Goal: Check status: Check status

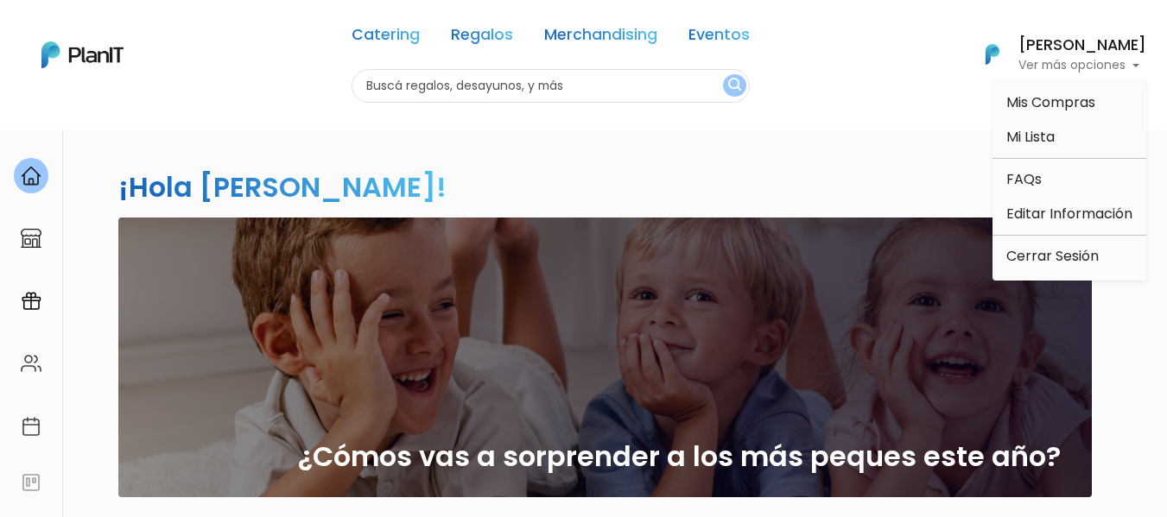
click at [1067, 110] on span "Mis Compras" at bounding box center [1050, 102] width 89 height 20
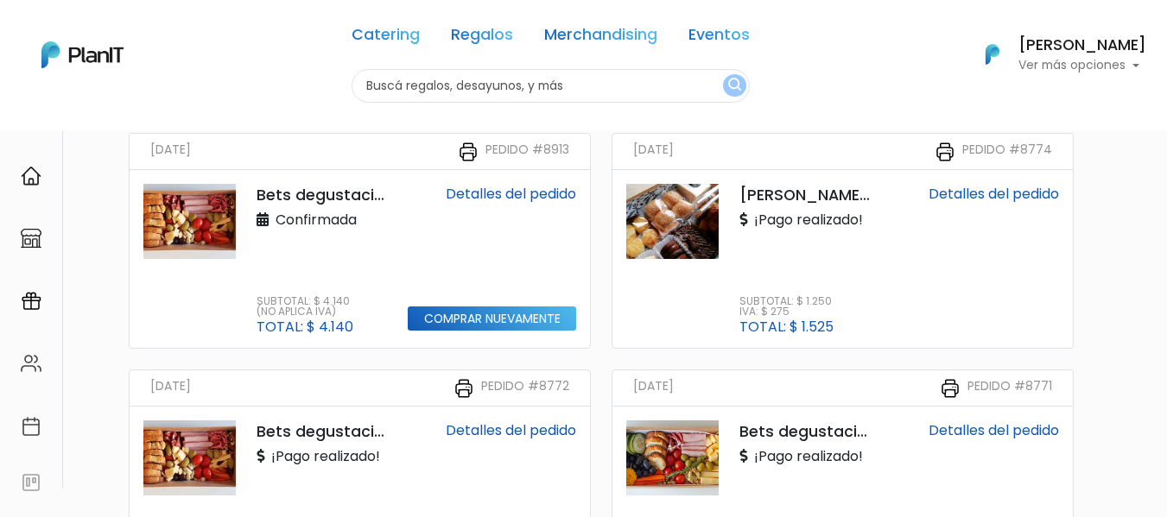
scroll to position [173, 0]
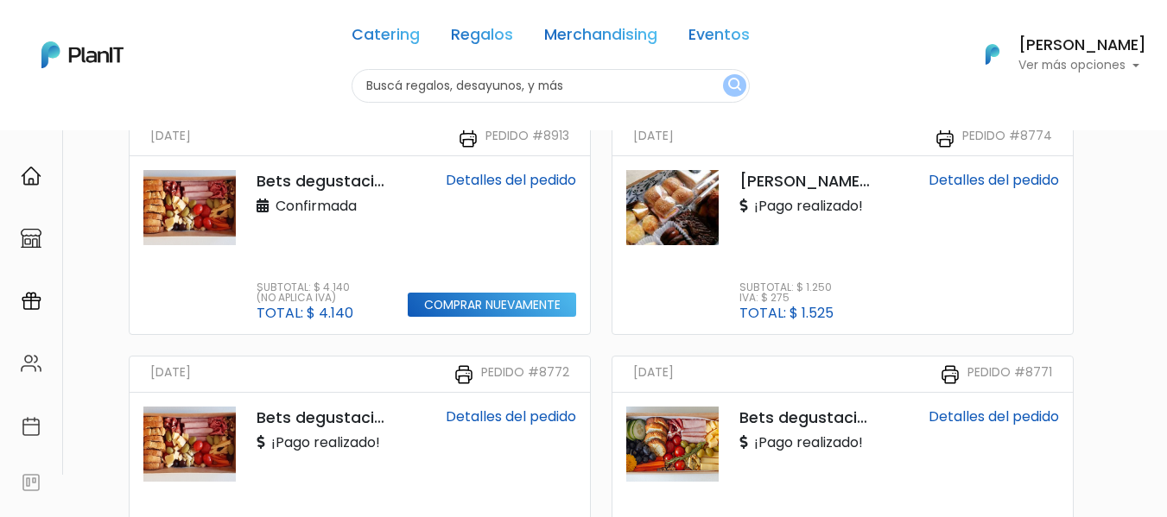
click at [250, 317] on div "Bets degustaciones Confirmada Subtotal: $ 4.140 (No aplica IVA) Total: $ 4.140" at bounding box center [321, 245] width 151 height 150
click at [322, 178] on p "Bets degustaciones" at bounding box center [322, 181] width 130 height 22
click at [549, 180] on link "Detalles del pedido" at bounding box center [511, 180] width 130 height 20
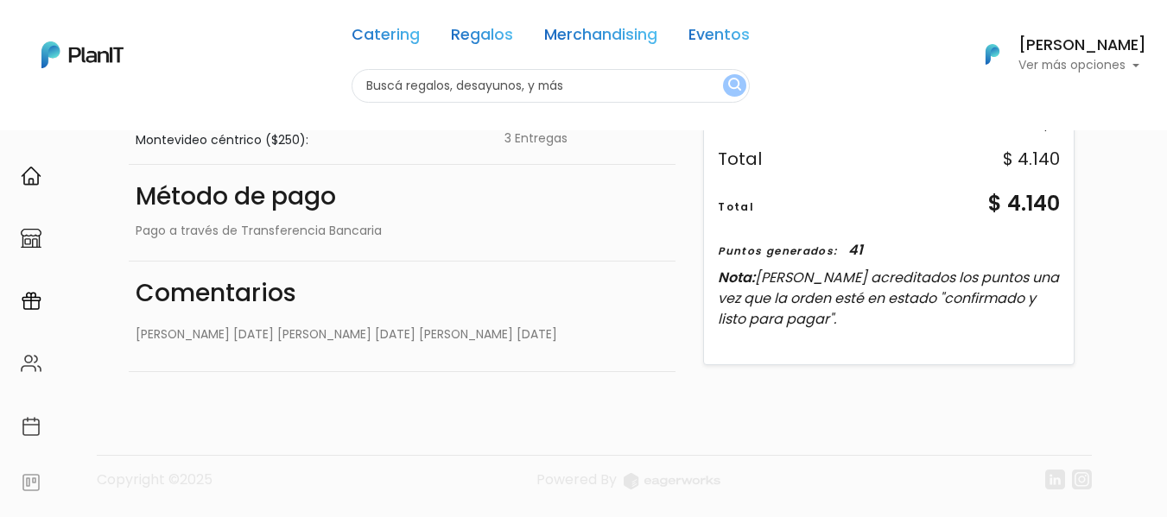
scroll to position [370, 0]
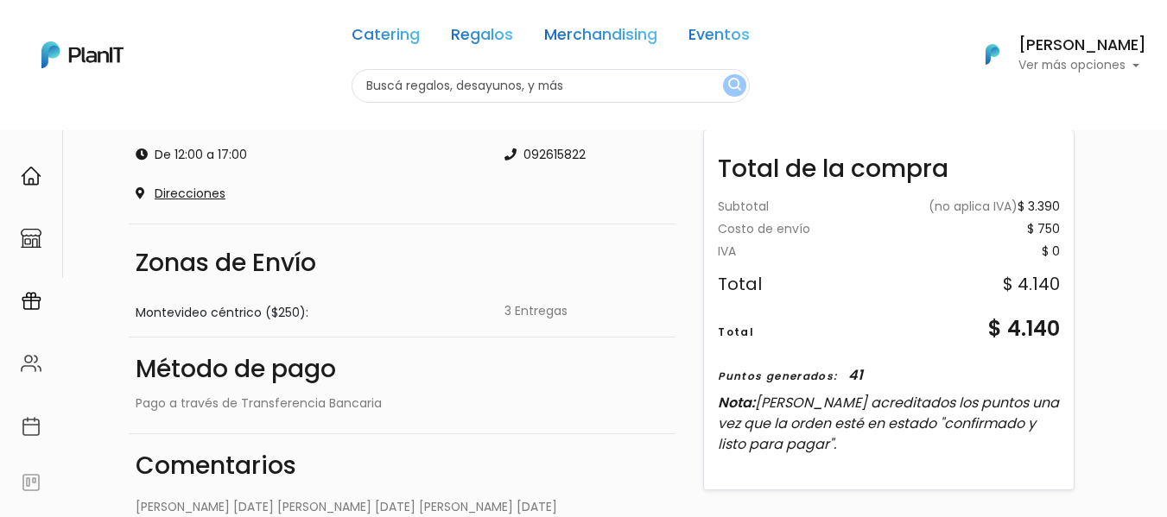
click at [556, 231] on div "Zonas de Envío Montevideo céntrico ($250): 3 Entregas" at bounding box center [402, 281] width 547 height 114
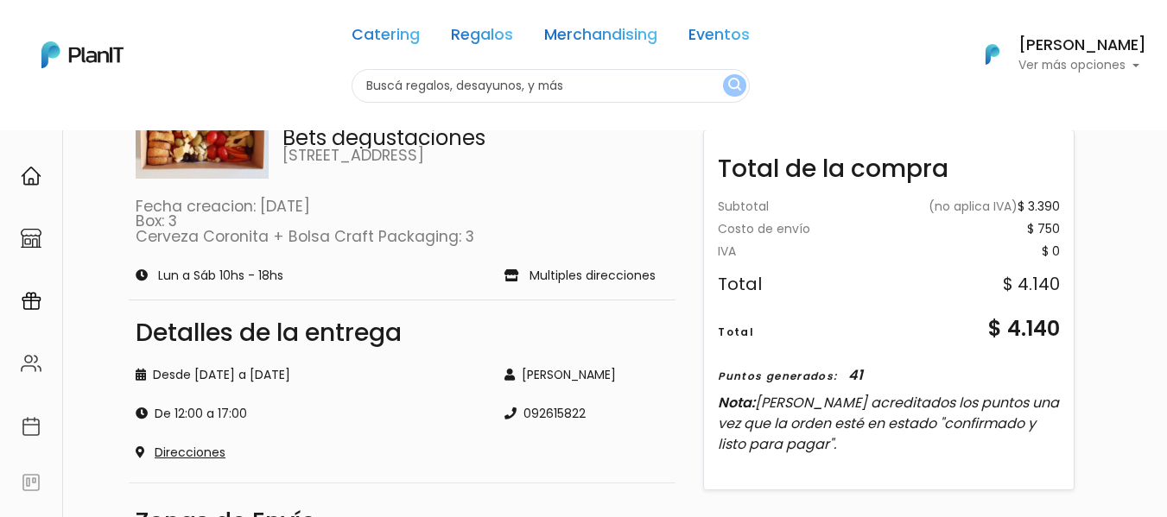
drag, startPoint x: 167, startPoint y: 411, endPoint x: 296, endPoint y: 409, distance: 129.6
click at [296, 409] on div "De 12:00 a 17:00" at bounding box center [310, 414] width 348 height 18
click at [218, 409] on div "De 12:00 a 17:00" at bounding box center [310, 414] width 348 height 18
click at [168, 422] on div "De 12:00 a 17:00" at bounding box center [310, 414] width 348 height 18
click at [325, 405] on div "De 12:00 a 17:00" at bounding box center [310, 414] width 348 height 18
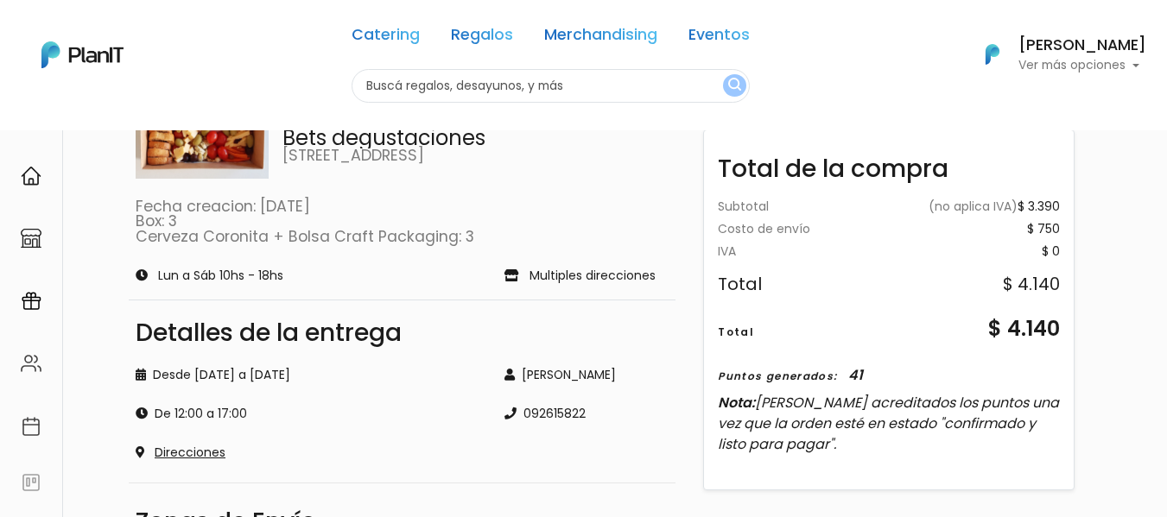
click at [312, 434] on div "Desde 2025-08-04 a 2025-08-18 De 12:00 a 17:00 Direcciones" at bounding box center [309, 404] width 369 height 117
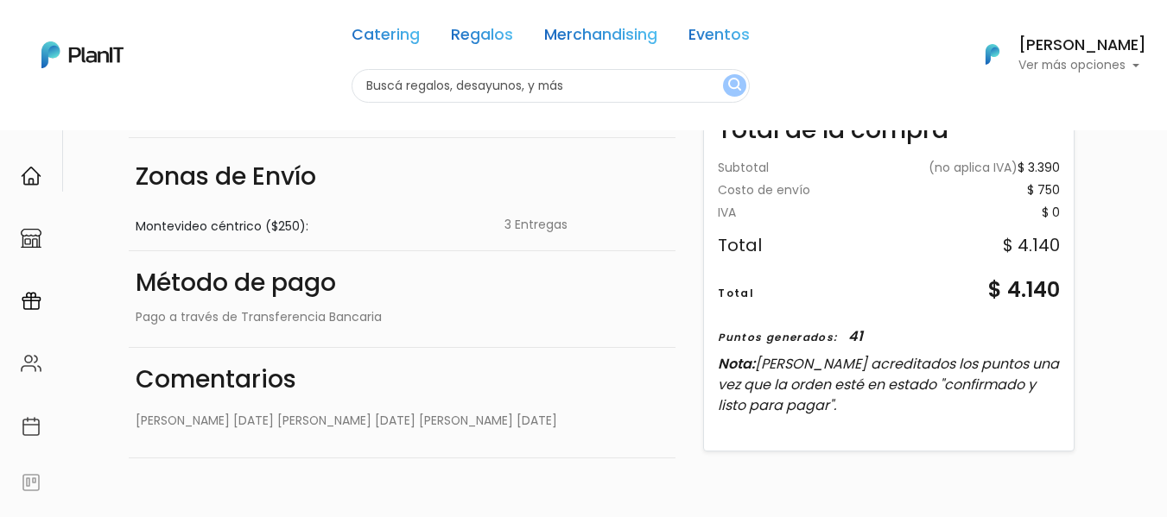
scroll to position [0, 0]
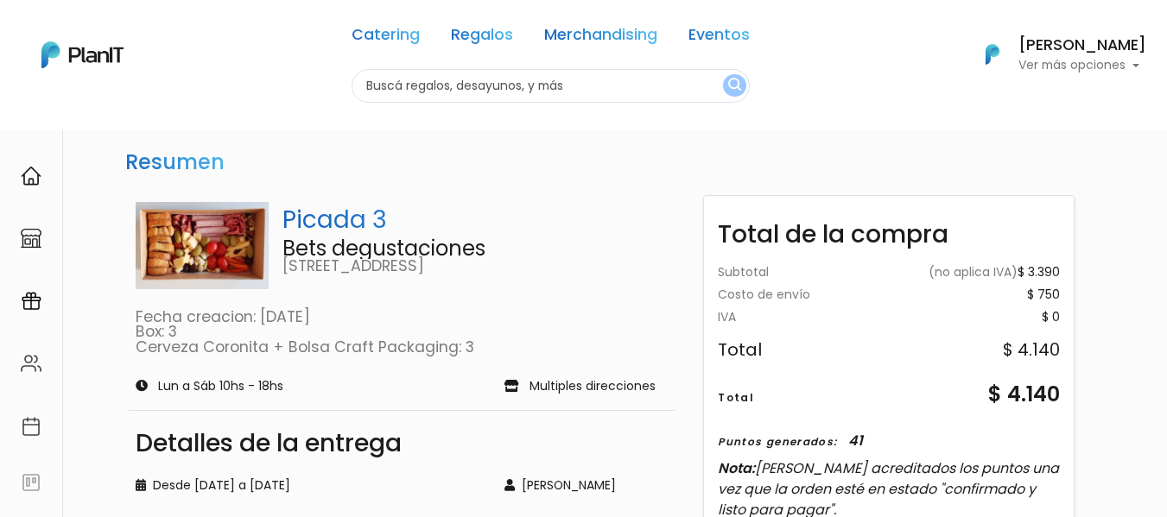
click at [1077, 74] on button "Karen Tambasco Ver más opciones" at bounding box center [1054, 54] width 183 height 45
